Goal: Browse casually: Explore the website without a specific task or goal

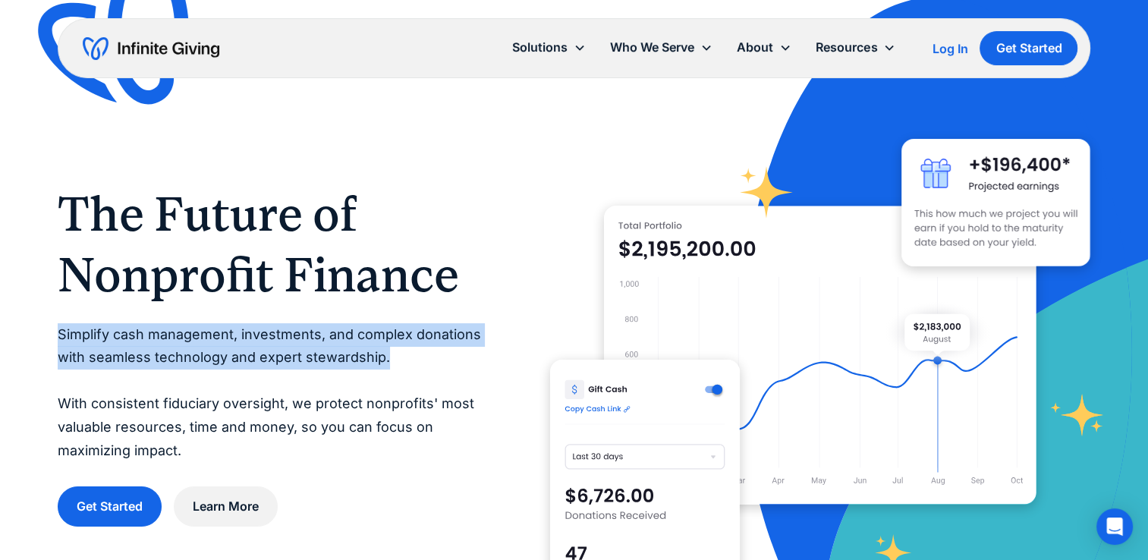
drag, startPoint x: 56, startPoint y: 339, endPoint x: 407, endPoint y: 363, distance: 351.5
click at [407, 363] on div "The Future of Nonprofit Finance Simplify cash management, investments, and comp…" at bounding box center [574, 355] width 1148 height 710
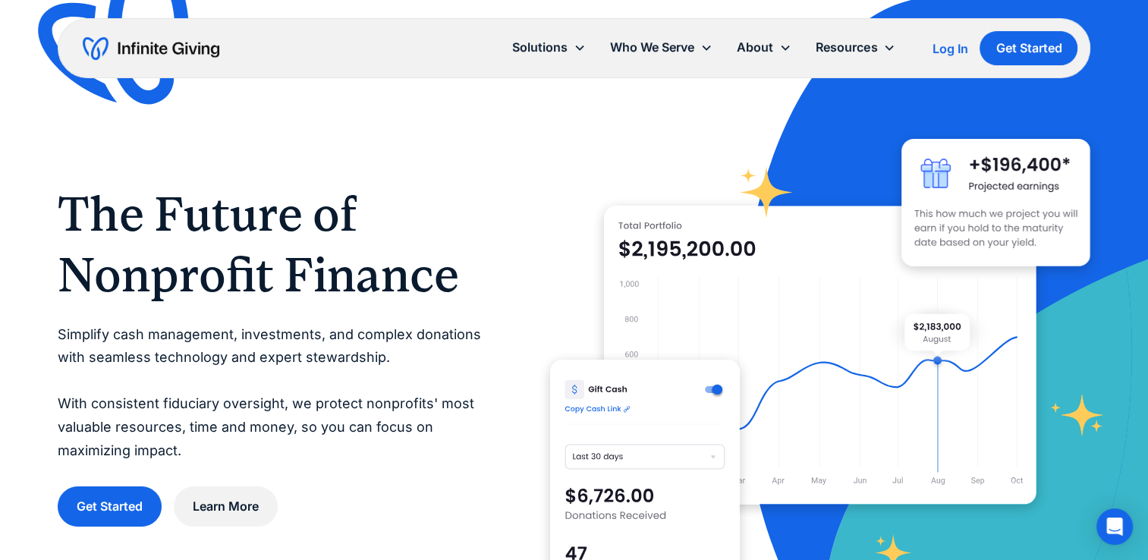
drag, startPoint x: 407, startPoint y: 363, endPoint x: 402, endPoint y: 398, distance: 36.0
click at [402, 398] on p "Simplify cash management, investments, and complex donations with seamless tech…" at bounding box center [274, 393] width 433 height 140
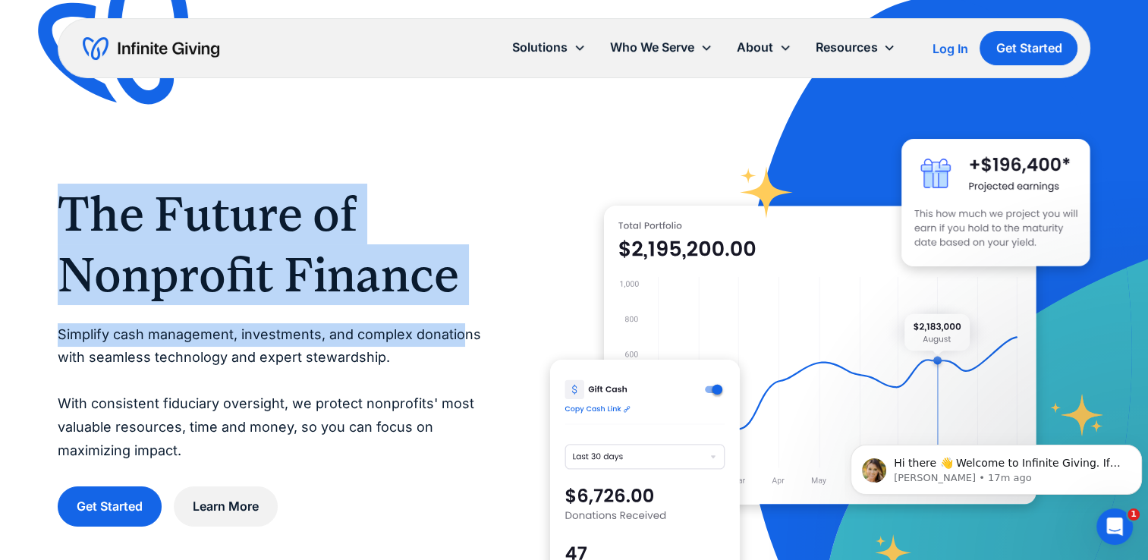
drag, startPoint x: 67, startPoint y: 223, endPoint x: 462, endPoint y: 311, distance: 405.1
click at [462, 311] on div "The Future of Nonprofit Finance Simplify cash management, investments, and comp…" at bounding box center [274, 356] width 433 height 344
drag, startPoint x: 462, startPoint y: 311, endPoint x: 374, endPoint y: 237, distance: 115.3
click at [374, 237] on h1 "The Future of Nonprofit Finance" at bounding box center [274, 244] width 433 height 121
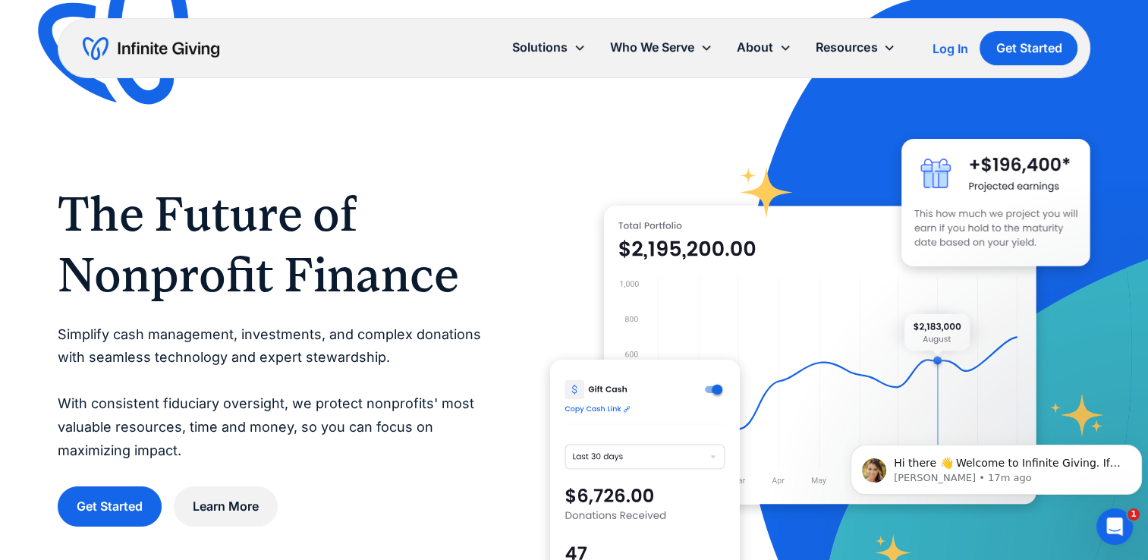
click at [124, 349] on p "Simplify cash management, investments, and complex donations with seamless tech…" at bounding box center [274, 393] width 433 height 140
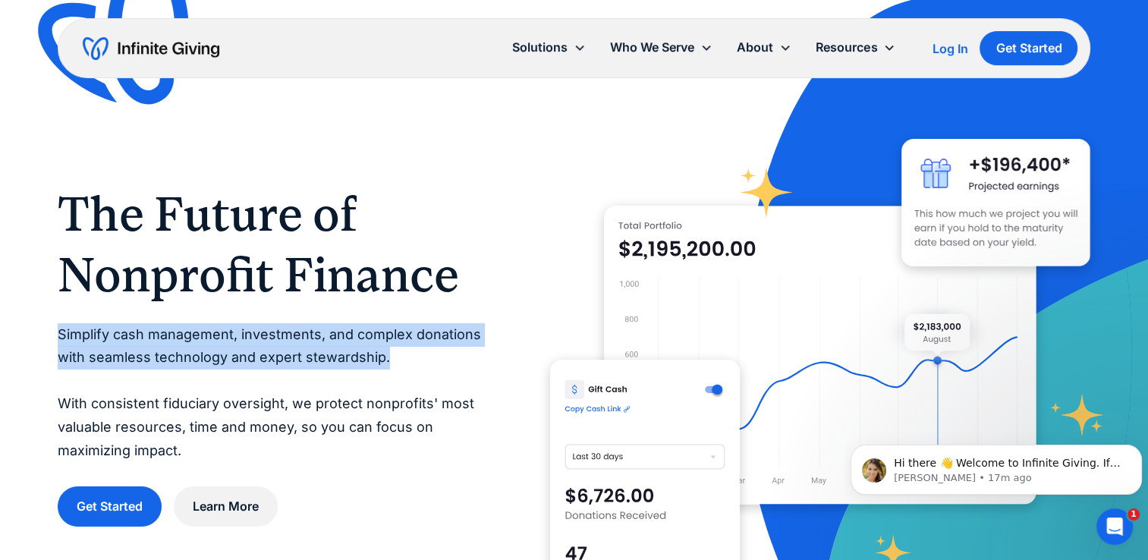
drag, startPoint x: 52, startPoint y: 335, endPoint x: 386, endPoint y: 357, distance: 334.7
click at [386, 357] on div "The Future of Nonprofit Finance Simplify cash management, investments, and comp…" at bounding box center [574, 355] width 1148 height 710
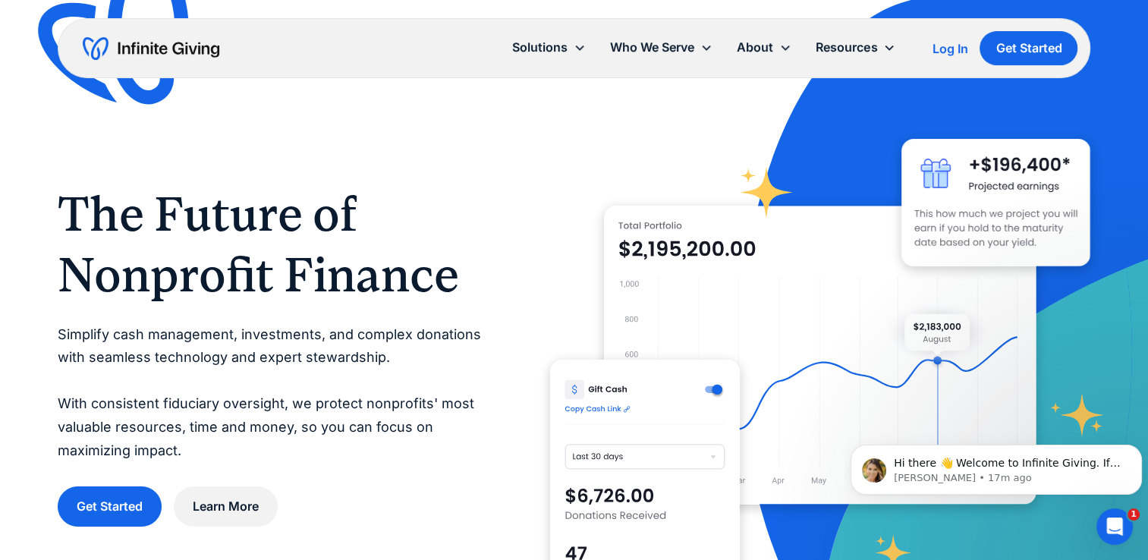
drag, startPoint x: 386, startPoint y: 357, endPoint x: 388, endPoint y: 377, distance: 19.9
click at [388, 377] on p "Simplify cash management, investments, and complex donations with seamless tech…" at bounding box center [274, 393] width 433 height 140
drag, startPoint x: 439, startPoint y: 305, endPoint x: 422, endPoint y: 272, distance: 37.0
click at [437, 283] on div "The Future of Nonprofit Finance Simplify cash management, investments, and comp…" at bounding box center [274, 356] width 433 height 344
click at [454, 205] on h1 "The Future of Nonprofit Finance" at bounding box center [274, 244] width 433 height 121
